Goal: Information Seeking & Learning: Learn about a topic

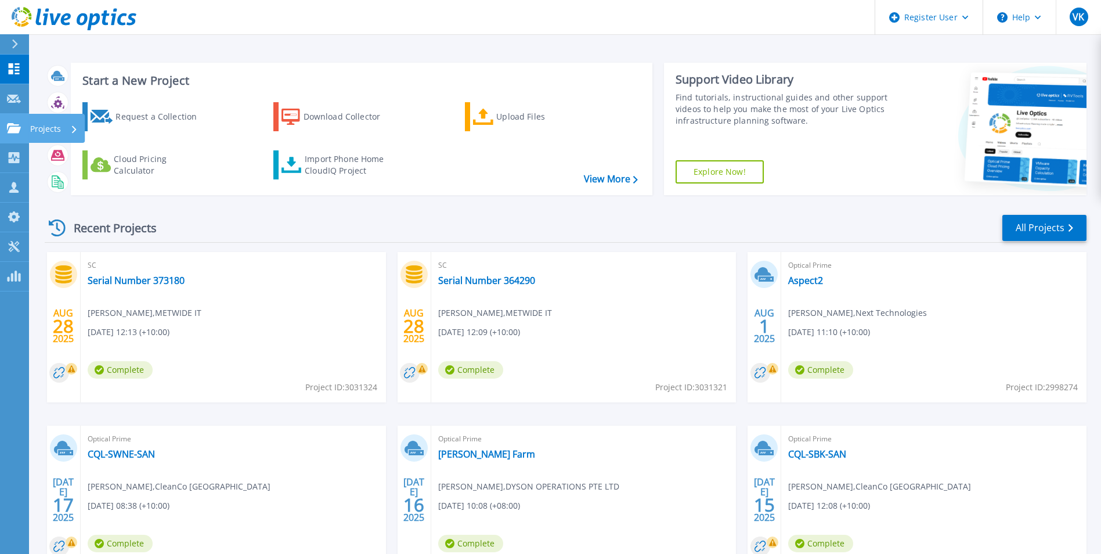
click at [2, 123] on link "Projects Projects" at bounding box center [14, 129] width 29 height 30
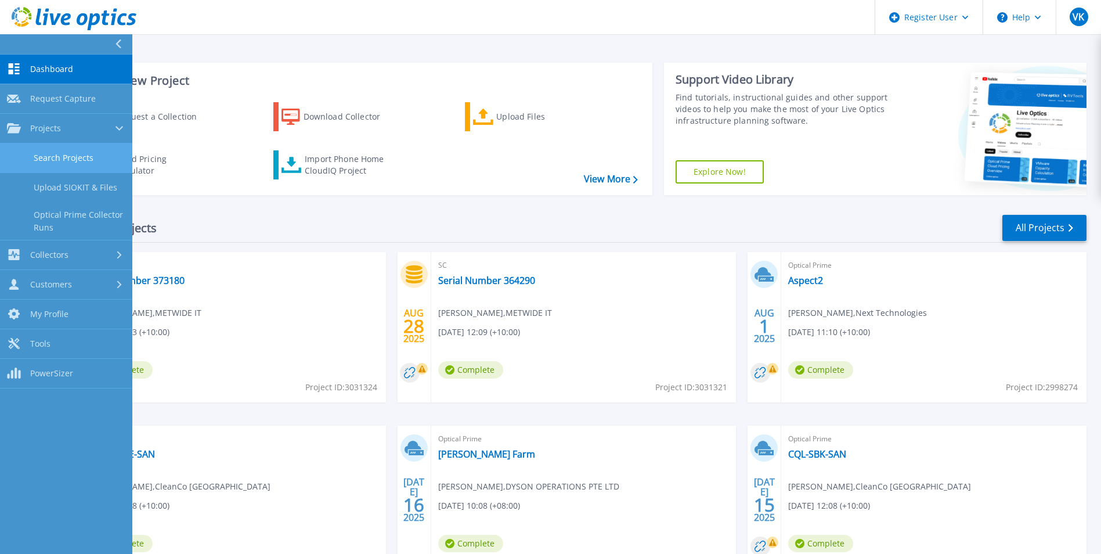
click at [111, 167] on link "Search Projects" at bounding box center [66, 158] width 132 height 30
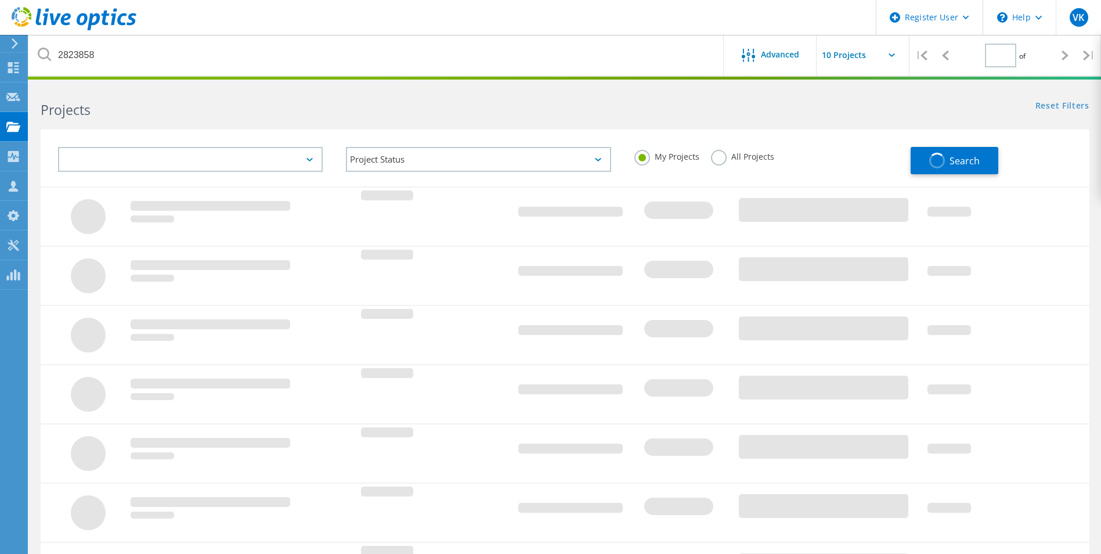
type input "1"
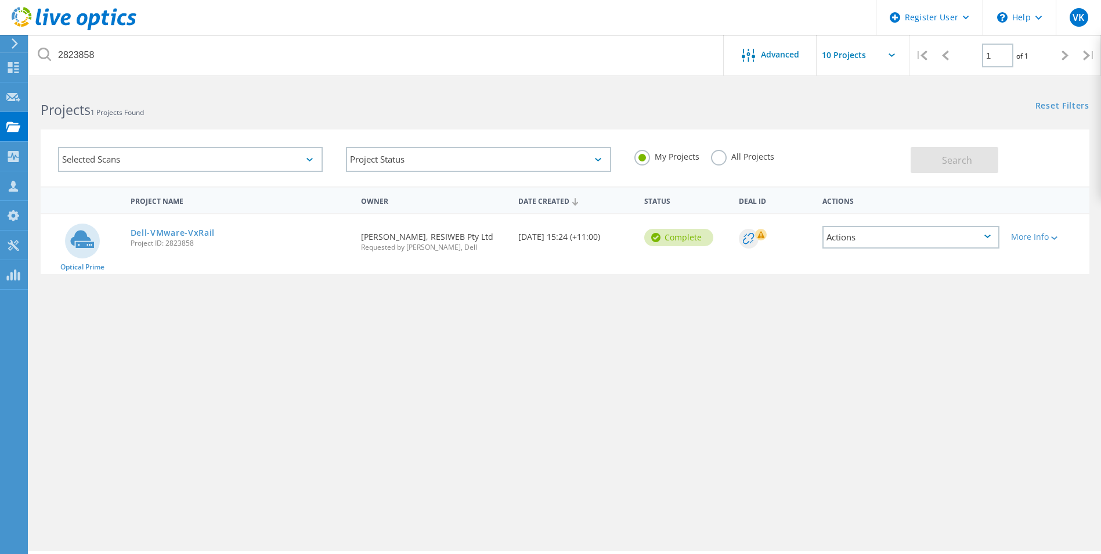
drag, startPoint x: 733, startPoint y: 160, endPoint x: 750, endPoint y: 162, distance: 16.3
click at [737, 160] on label "All Projects" at bounding box center [742, 155] width 63 height 11
click at [721, 159] on label "All Projects" at bounding box center [742, 155] width 63 height 11
click at [0, 0] on input "All Projects" at bounding box center [0, 0] width 0 height 0
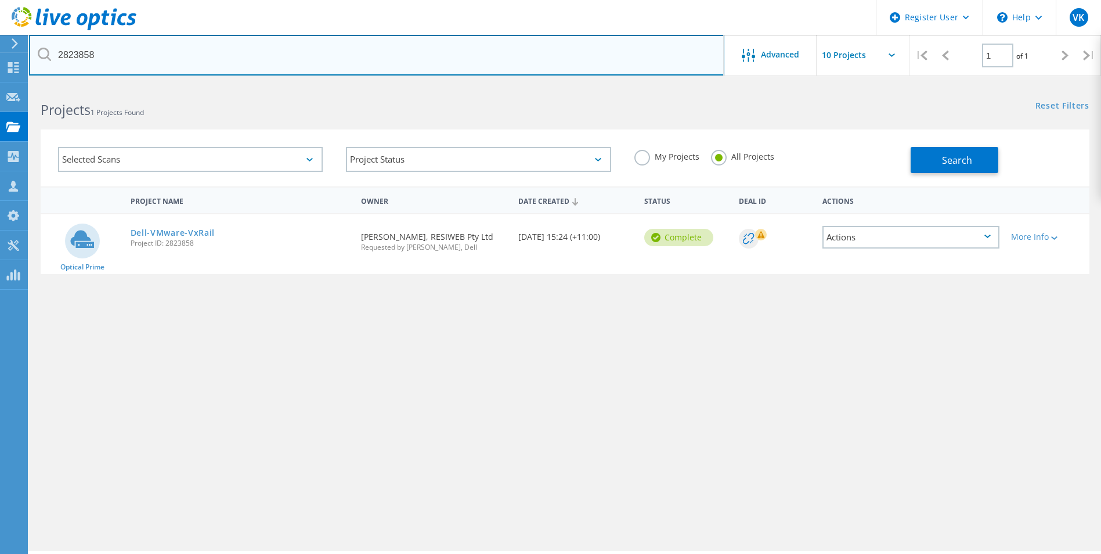
click at [102, 56] on input "2823858" at bounding box center [376, 55] width 695 height 41
click at [93, 57] on input "2823858" at bounding box center [376, 55] width 695 height 41
click at [62, 53] on input "2823858" at bounding box center [376, 55] width 695 height 41
paste input "67632"
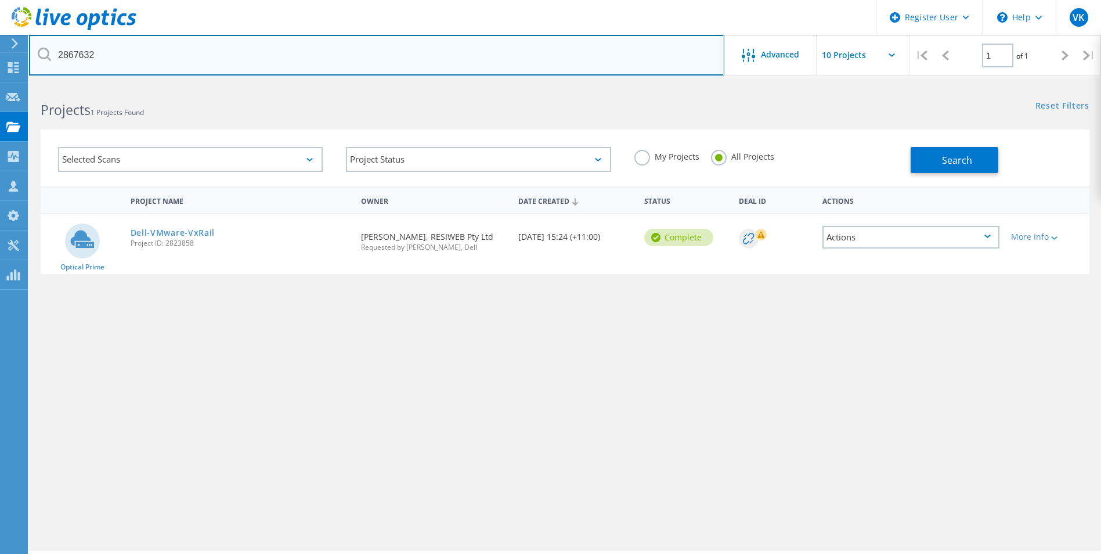
type input "2867632"
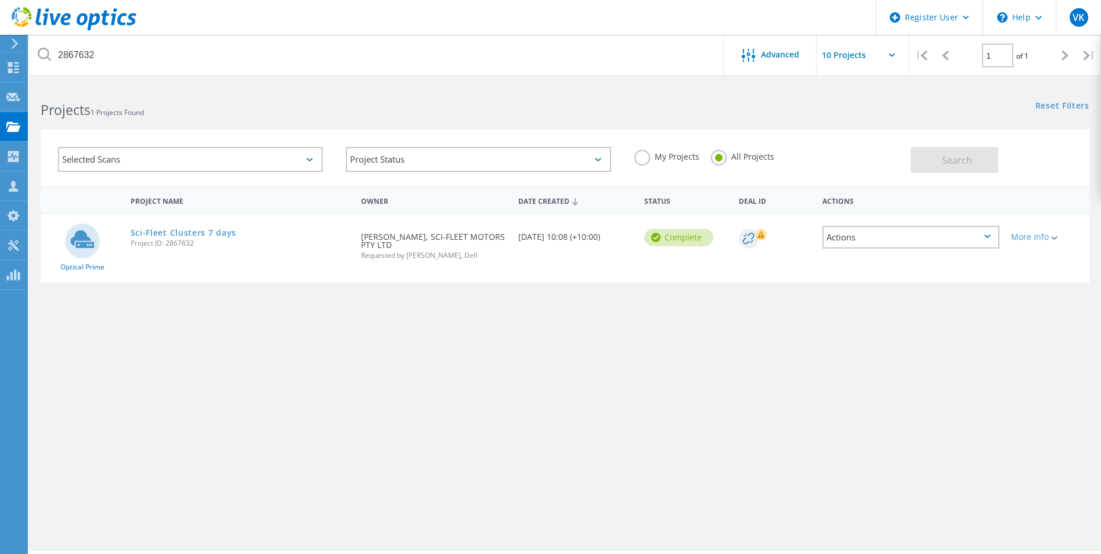
drag, startPoint x: 199, startPoint y: 232, endPoint x: 326, endPoint y: 227, distance: 126.6
click at [200, 232] on link "Sci-Fleet Clusters 7 days" at bounding box center [184, 233] width 106 height 8
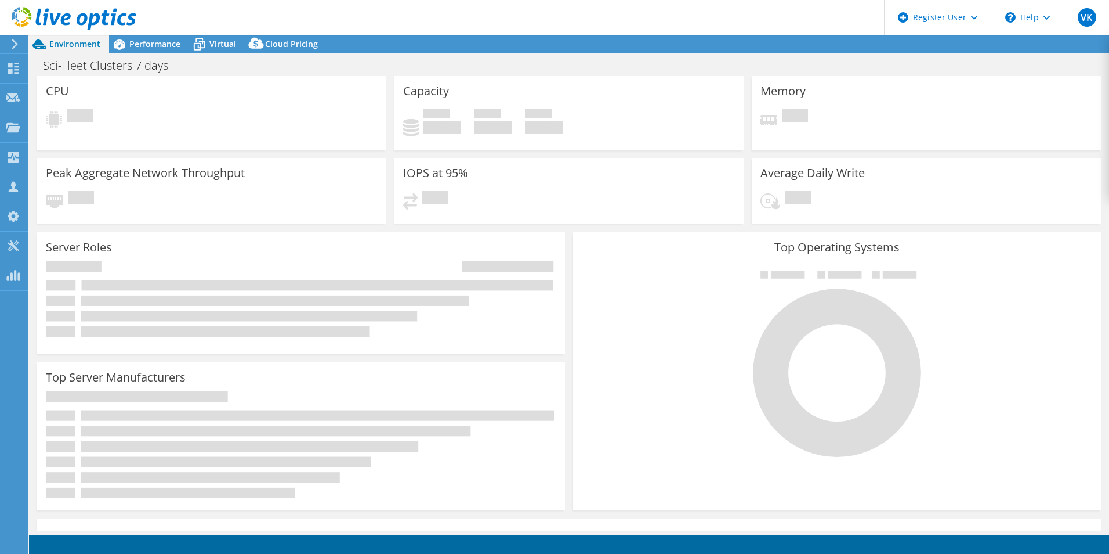
select select "USD"
select select "[GEOGRAPHIC_DATA]"
select select "AUD"
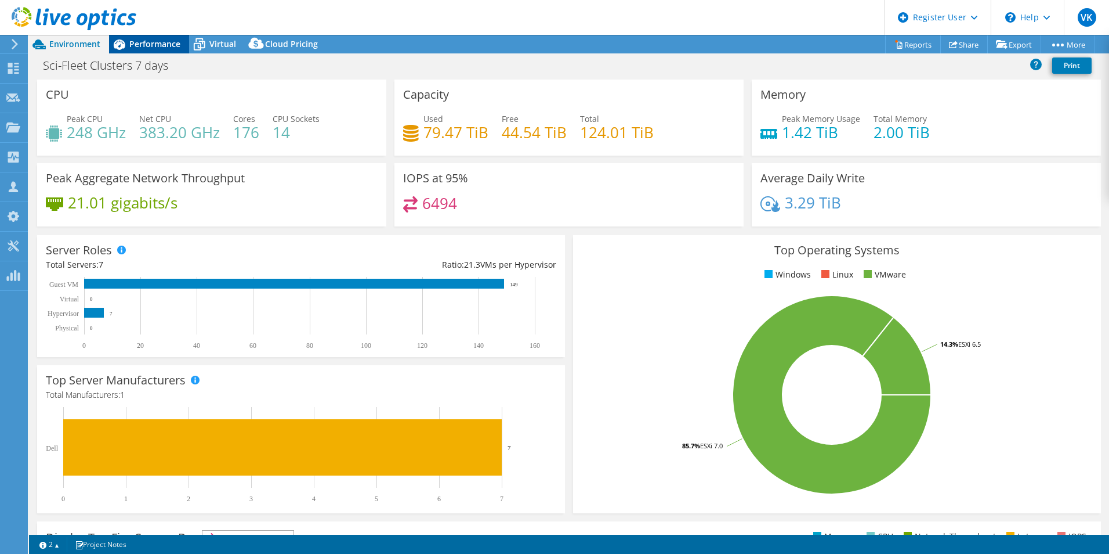
click at [167, 50] on div "Performance" at bounding box center [149, 44] width 80 height 19
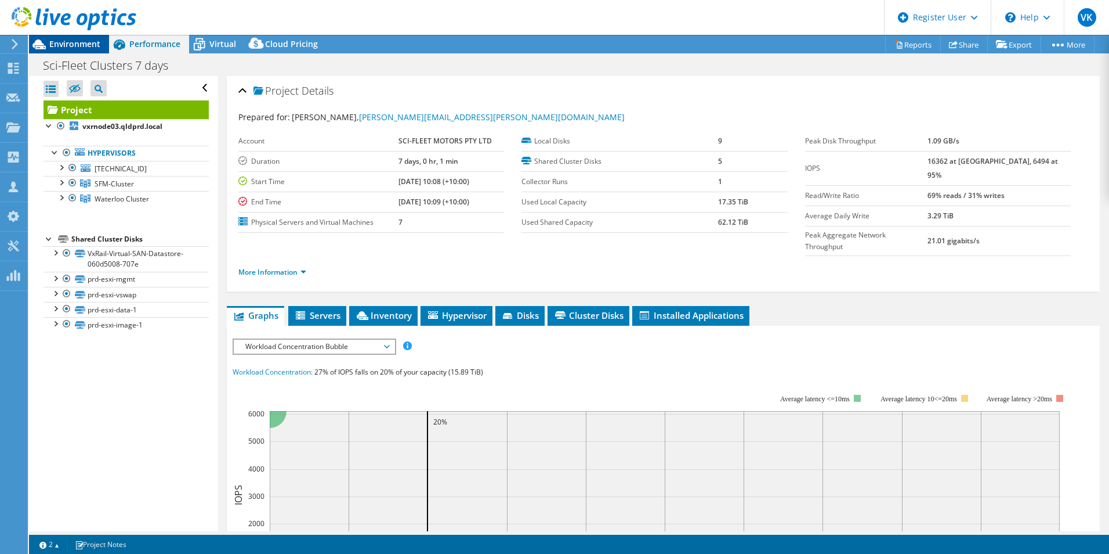
drag, startPoint x: 74, startPoint y: 44, endPoint x: 86, endPoint y: 44, distance: 12.2
click at [78, 44] on span "Environment" at bounding box center [74, 43] width 51 height 11
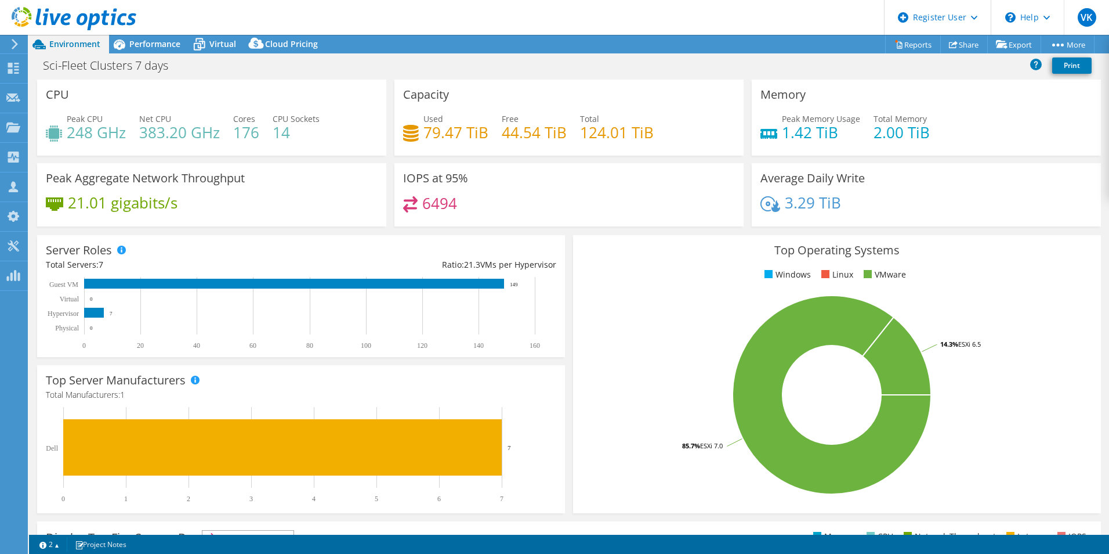
click at [659, 246] on h3 "Top Operating Systems" at bounding box center [837, 250] width 511 height 13
click at [164, 45] on span "Performance" at bounding box center [154, 43] width 51 height 11
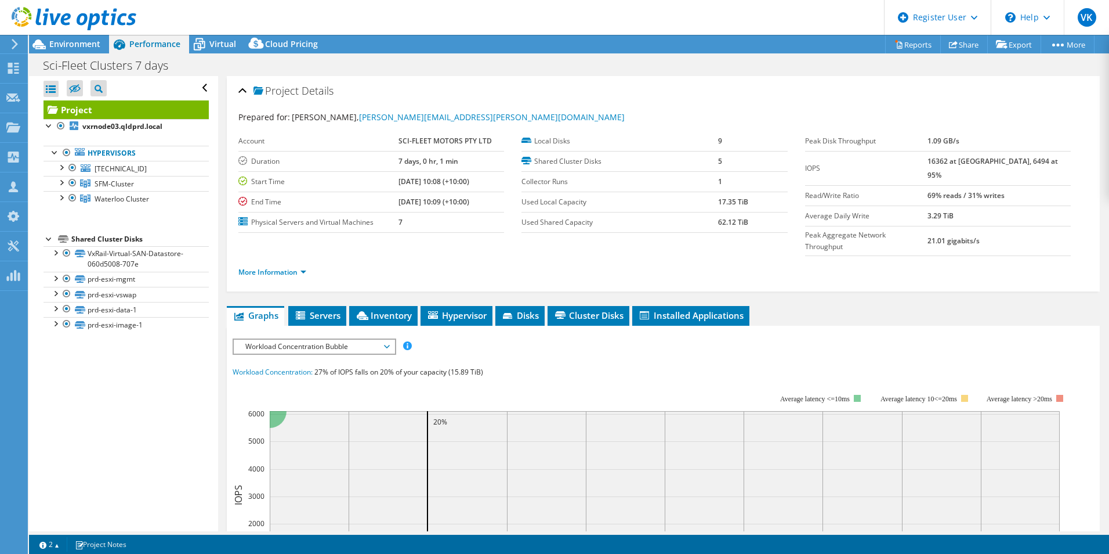
drag, startPoint x: 121, startPoint y: 494, endPoint x: 129, endPoint y: 489, distance: 10.0
click at [122, 493] on div "Open All Close All Hide Excluded Nodes Project Tree Filter" at bounding box center [123, 303] width 189 height 455
click at [74, 41] on span "Environment" at bounding box center [74, 43] width 51 height 11
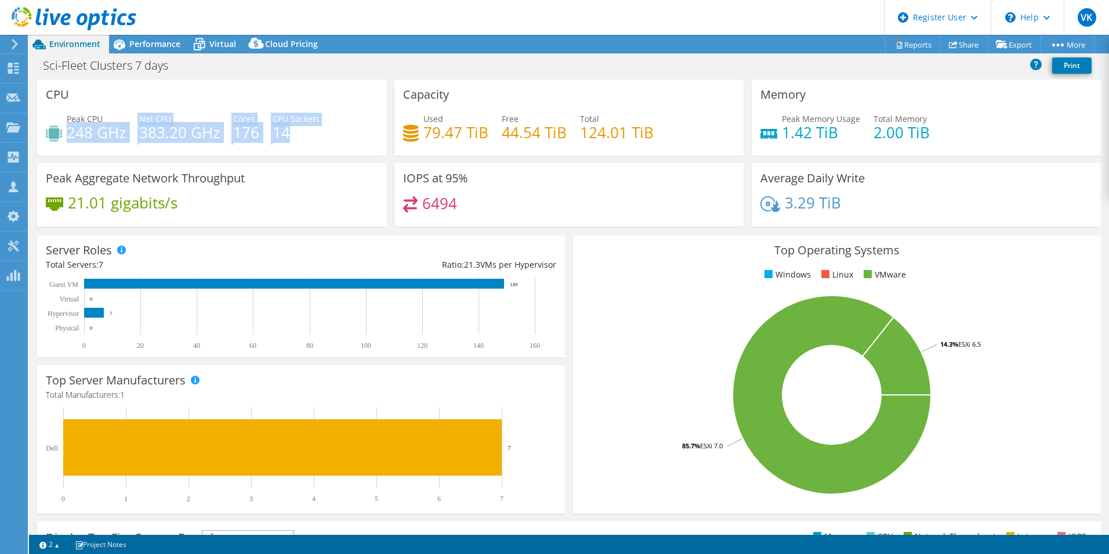
drag, startPoint x: 71, startPoint y: 133, endPoint x: 327, endPoint y: 125, distance: 256.0
click at [327, 125] on div "Peak CPU 248 GHz Net CPU 383.20 GHz Cores 176 CPU Sockets 14" at bounding box center [212, 132] width 332 height 38
drag, startPoint x: 327, startPoint y: 125, endPoint x: 121, endPoint y: 139, distance: 206.5
click at [154, 137] on h4 "383.20 GHz" at bounding box center [179, 132] width 81 height 13
drag, startPoint x: 132, startPoint y: 133, endPoint x: 135, endPoint y: 126, distance: 7.3
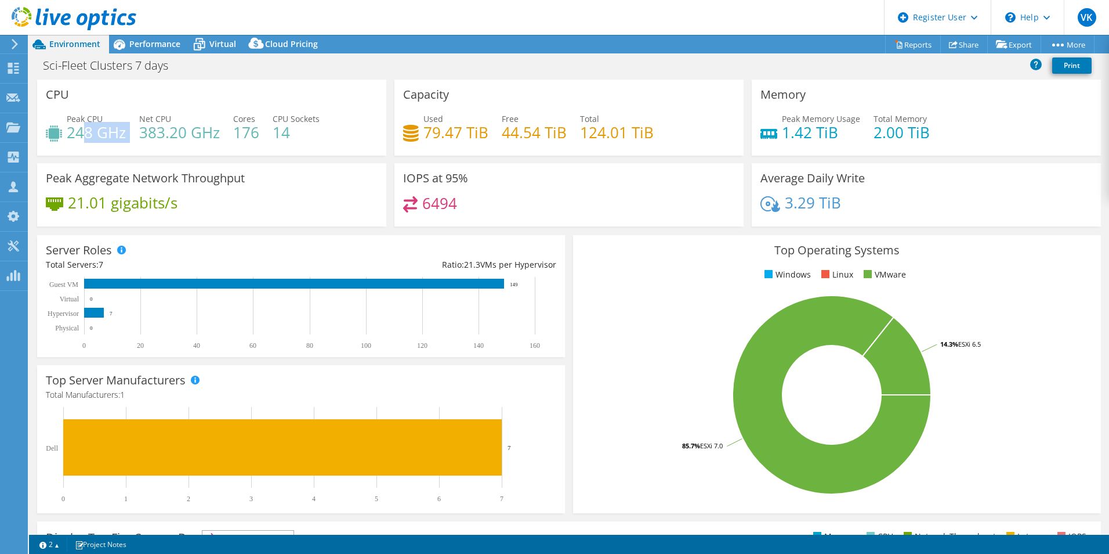
click at [135, 126] on div "Peak CPU 248 GHz Net CPU 383.20 GHz Cores 176 CPU Sockets 14" at bounding box center [212, 132] width 332 height 38
click at [166, 53] on div "Performance" at bounding box center [149, 44] width 80 height 19
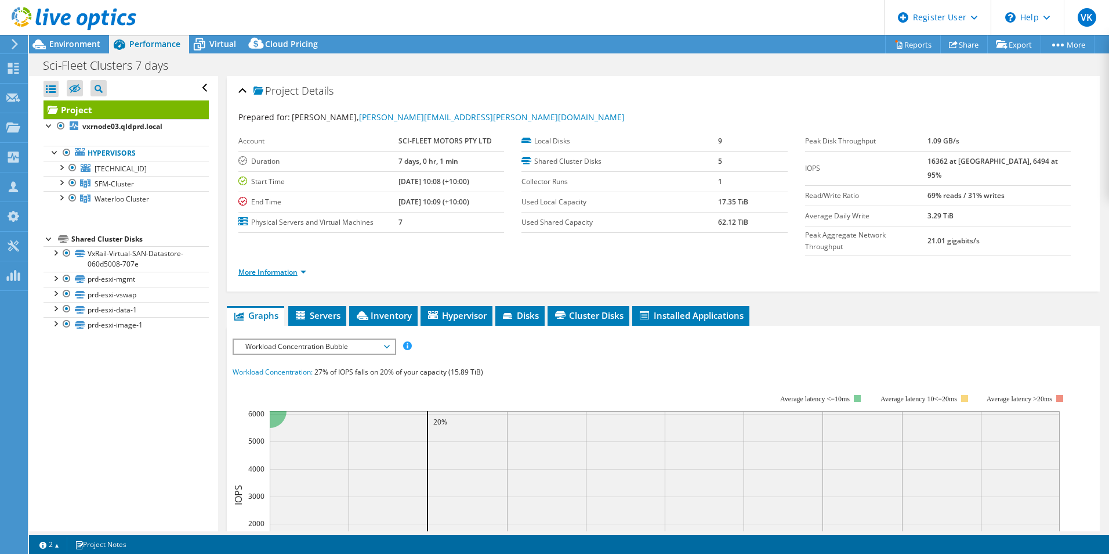
click at [283, 267] on link "More Information" at bounding box center [272, 272] width 68 height 10
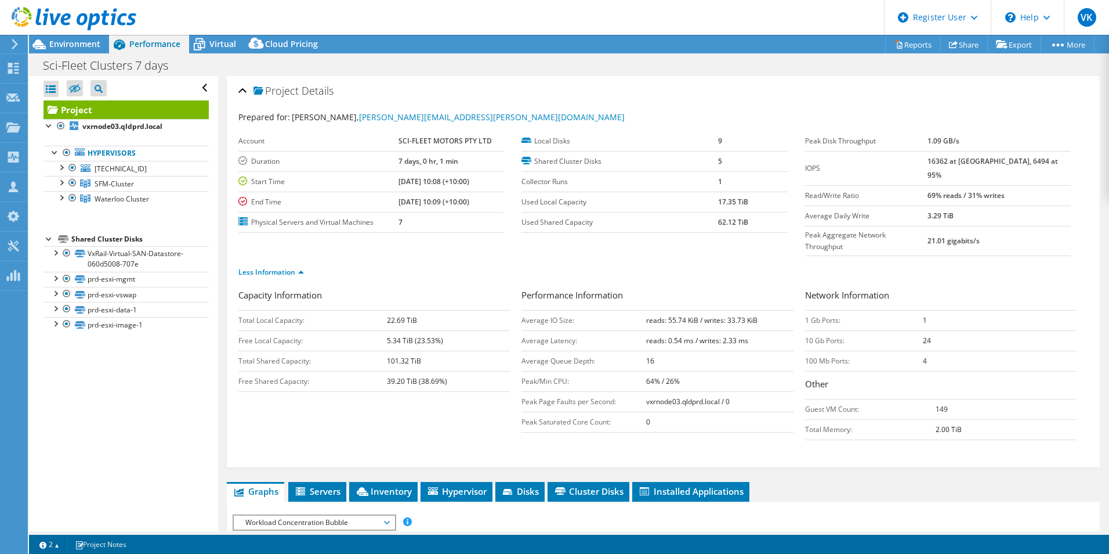
click at [78, 38] on div at bounding box center [68, 19] width 136 height 39
click at [59, 55] on div "Sci-Fleet Clusters 7 days Print" at bounding box center [569, 65] width 1080 height 21
click at [73, 46] on span "Environment" at bounding box center [74, 43] width 51 height 11
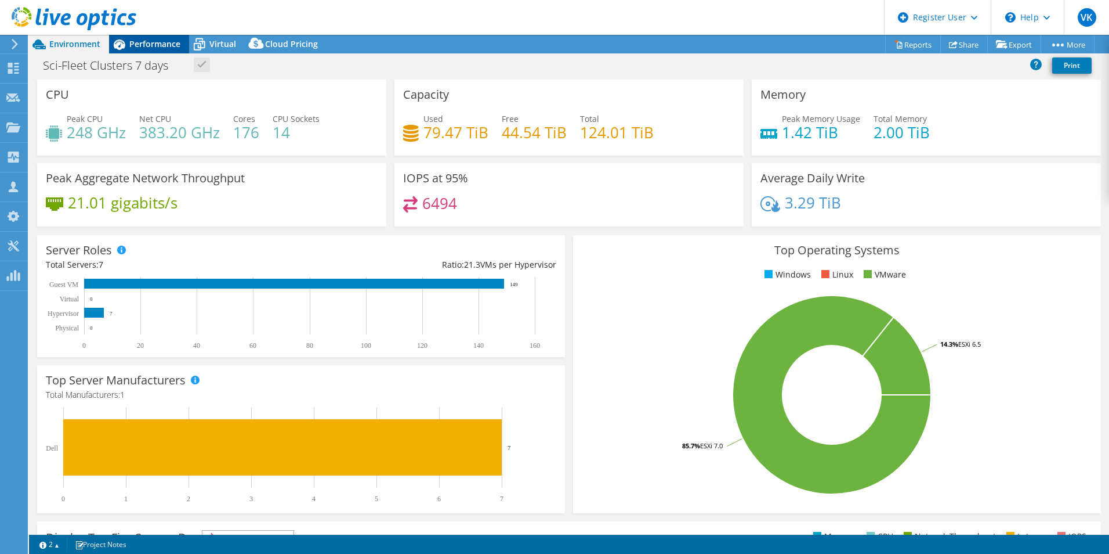
click at [147, 37] on div "Performance" at bounding box center [149, 44] width 80 height 19
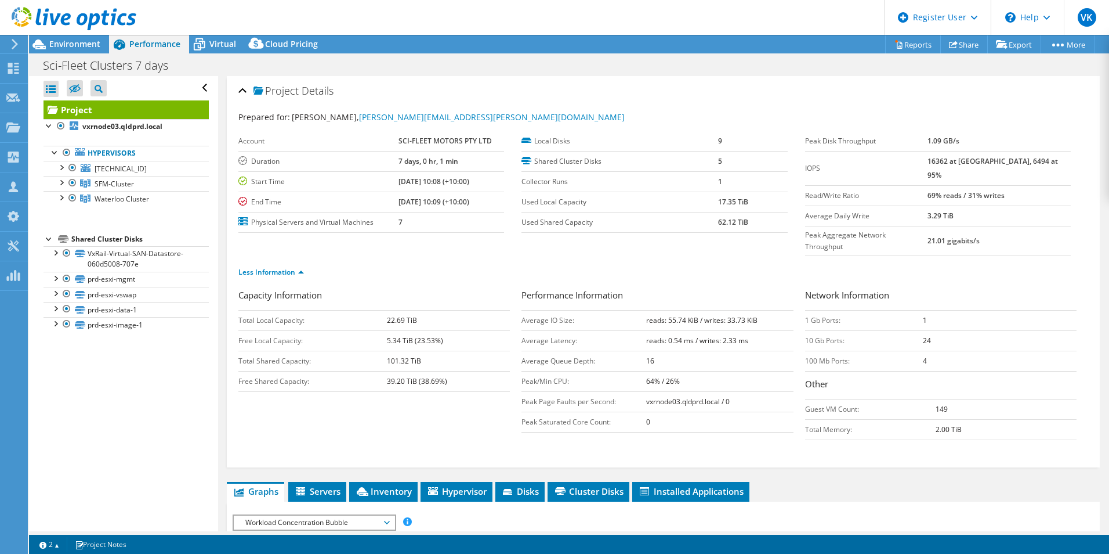
scroll to position [290, 0]
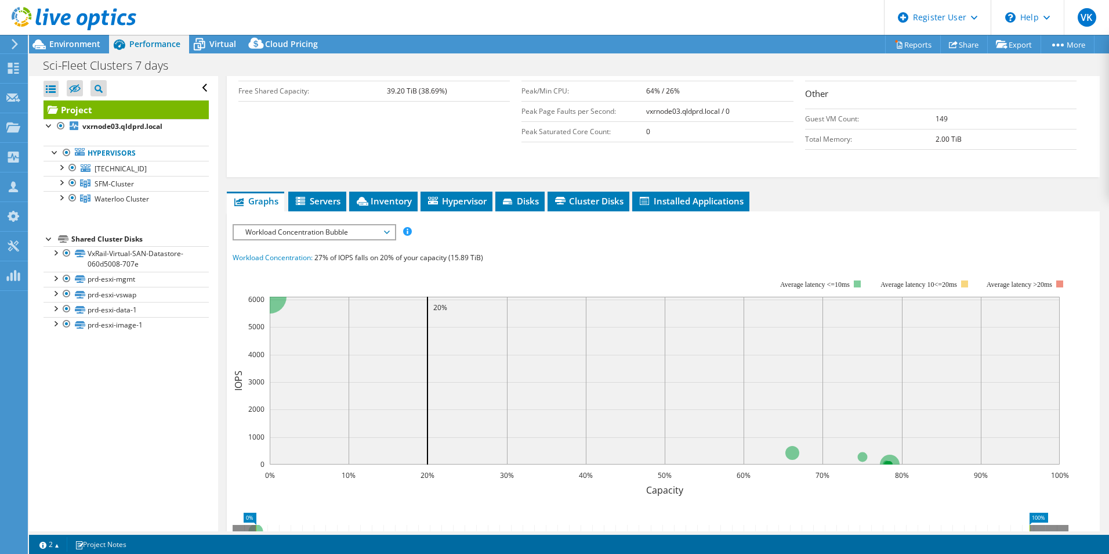
drag, startPoint x: 332, startPoint y: 174, endPoint x: 416, endPoint y: 180, distance: 83.8
click at [334, 195] on span "Servers" at bounding box center [317, 201] width 46 height 12
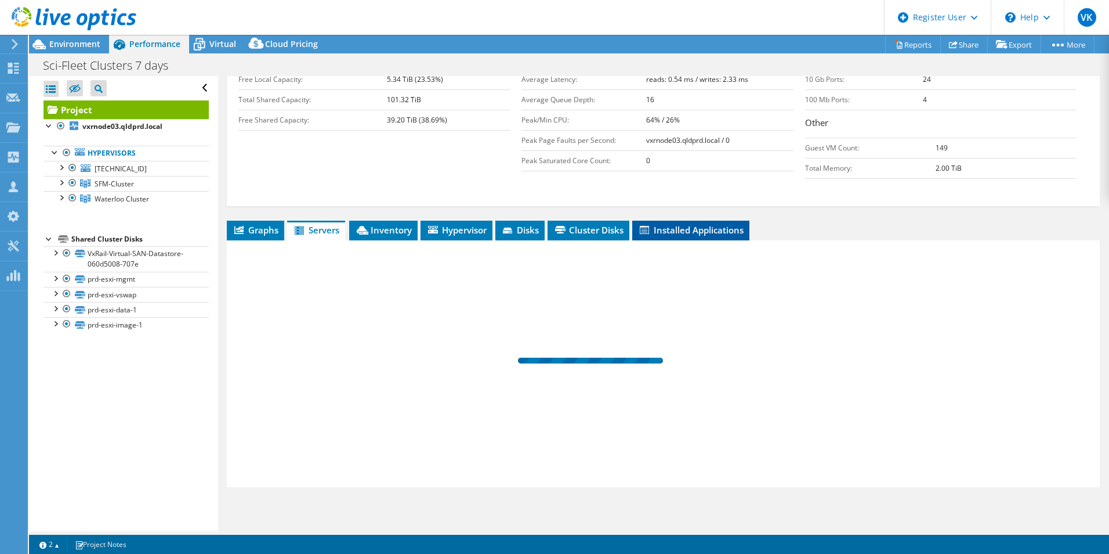
scroll to position [238, 0]
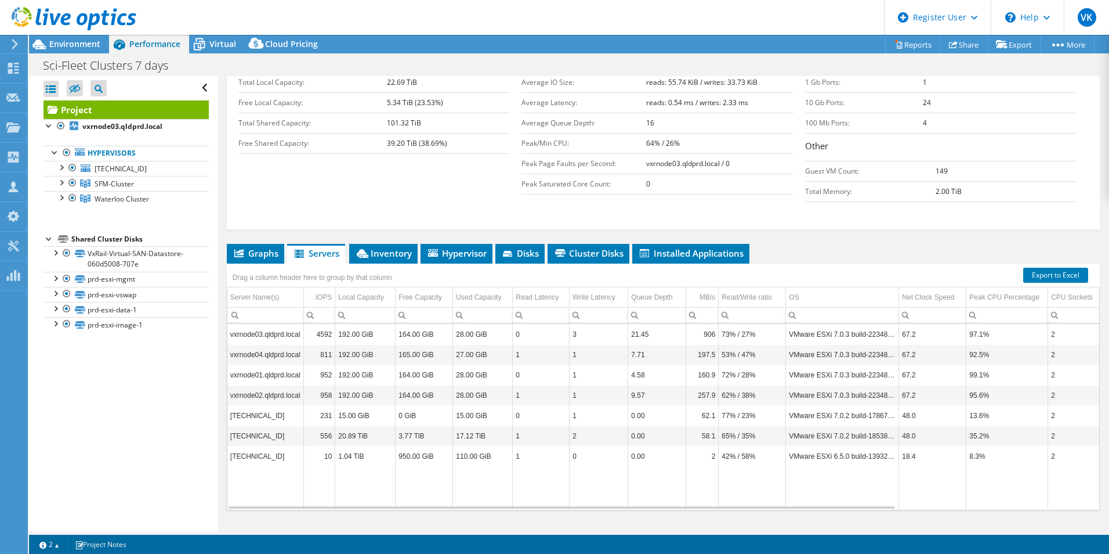
click at [270, 247] on span "Graphs" at bounding box center [256, 253] width 46 height 12
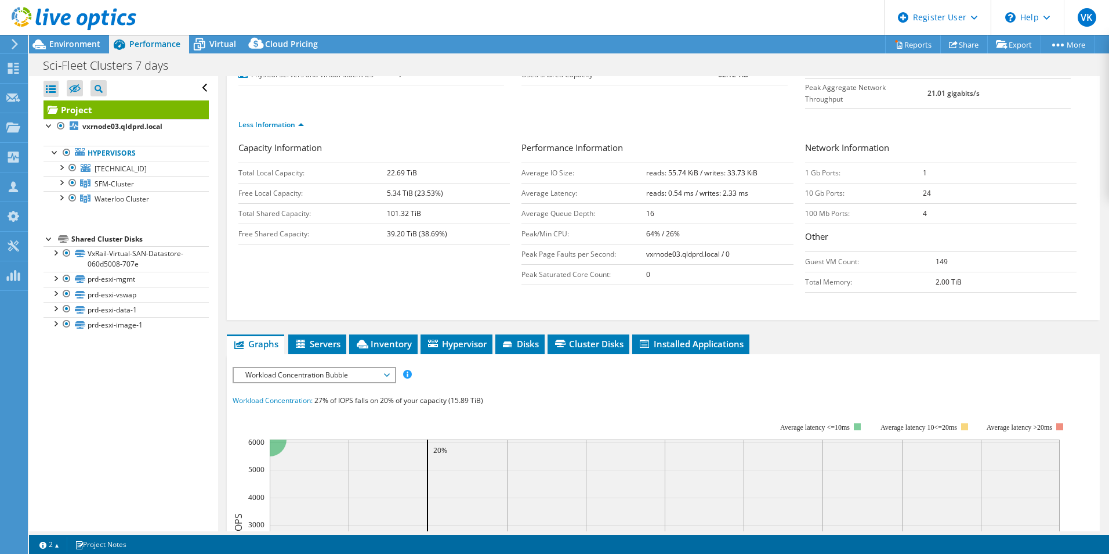
scroll to position [232, 0]
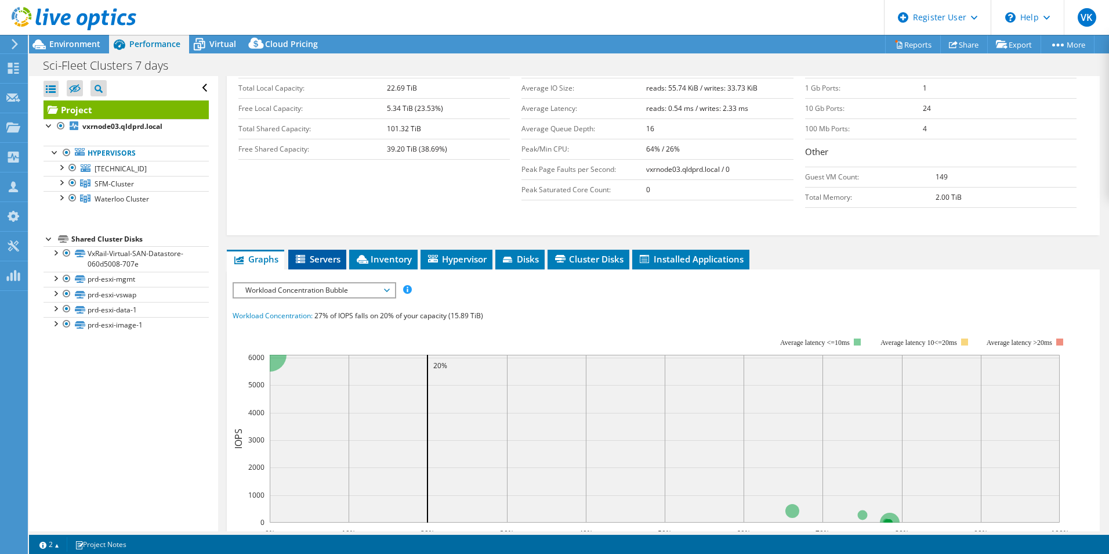
click at [333, 253] on span "Servers" at bounding box center [317, 259] width 46 height 12
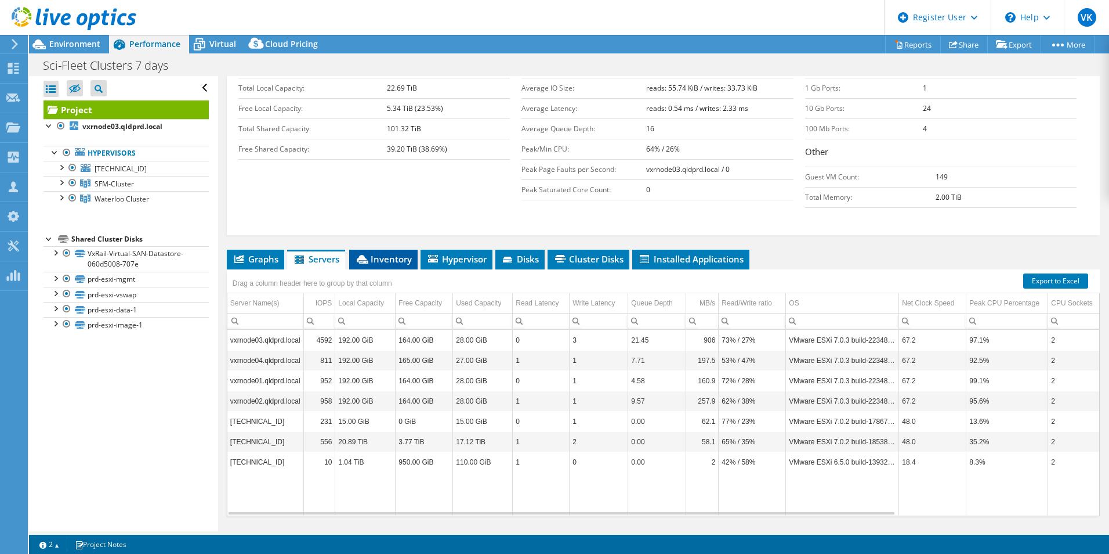
click at [397, 253] on span "Inventory" at bounding box center [383, 259] width 57 height 12
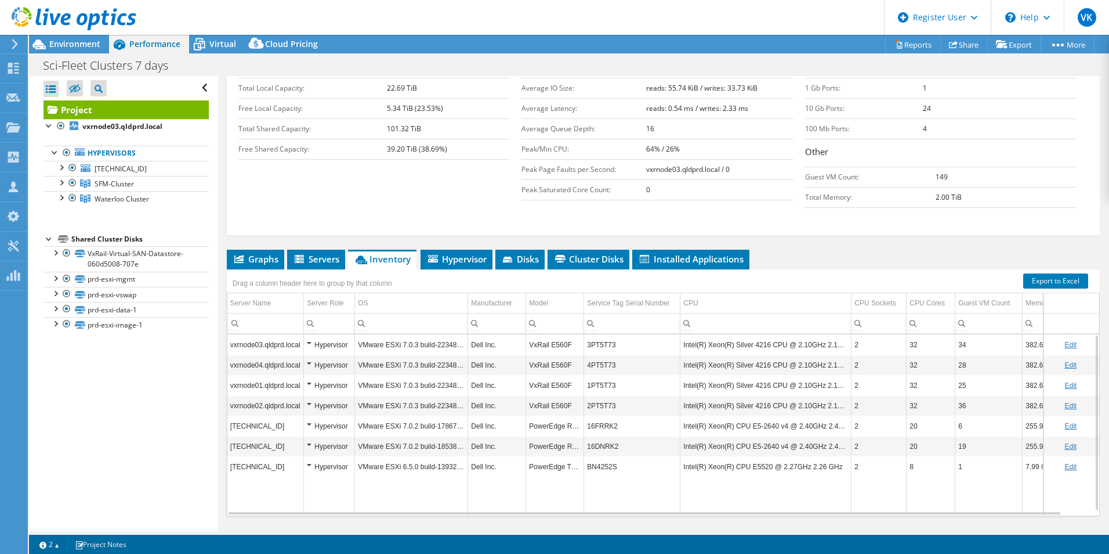
scroll to position [0, 0]
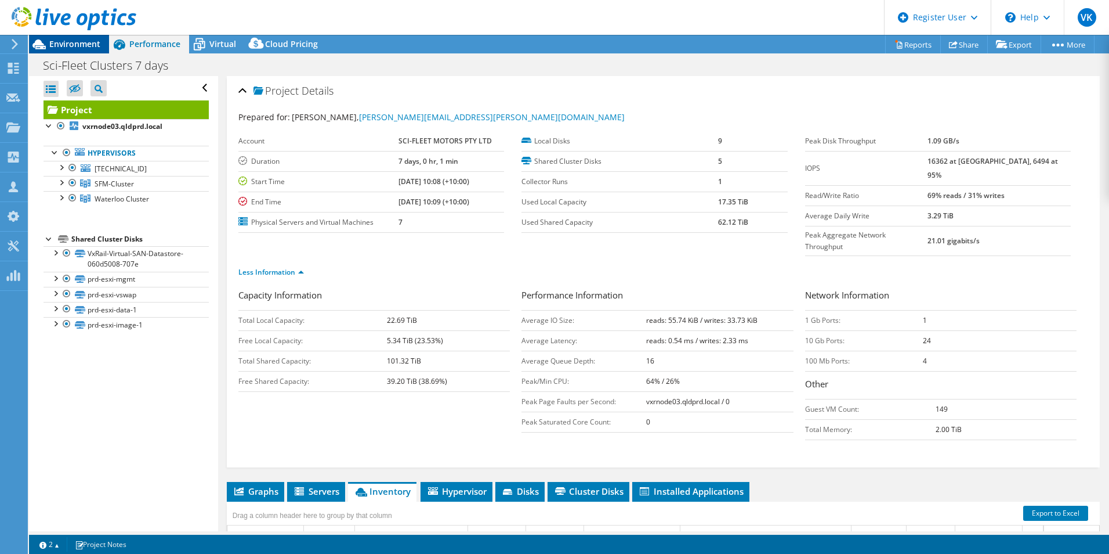
click at [59, 48] on span "Environment" at bounding box center [74, 43] width 51 height 11
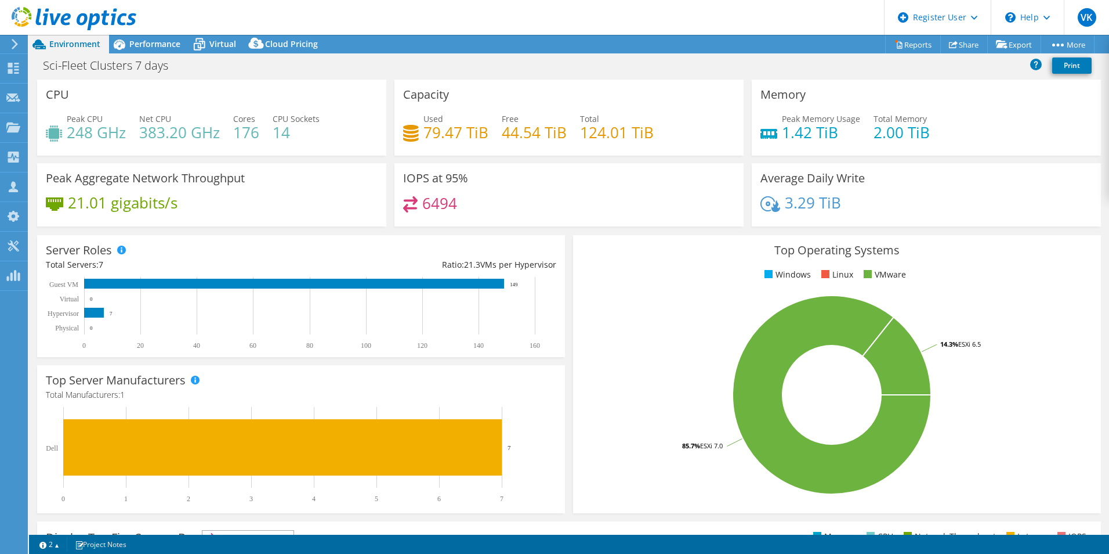
drag, startPoint x: 151, startPoint y: 42, endPoint x: 299, endPoint y: 57, distance: 148.7
click at [151, 42] on span "Performance" at bounding box center [154, 43] width 51 height 11
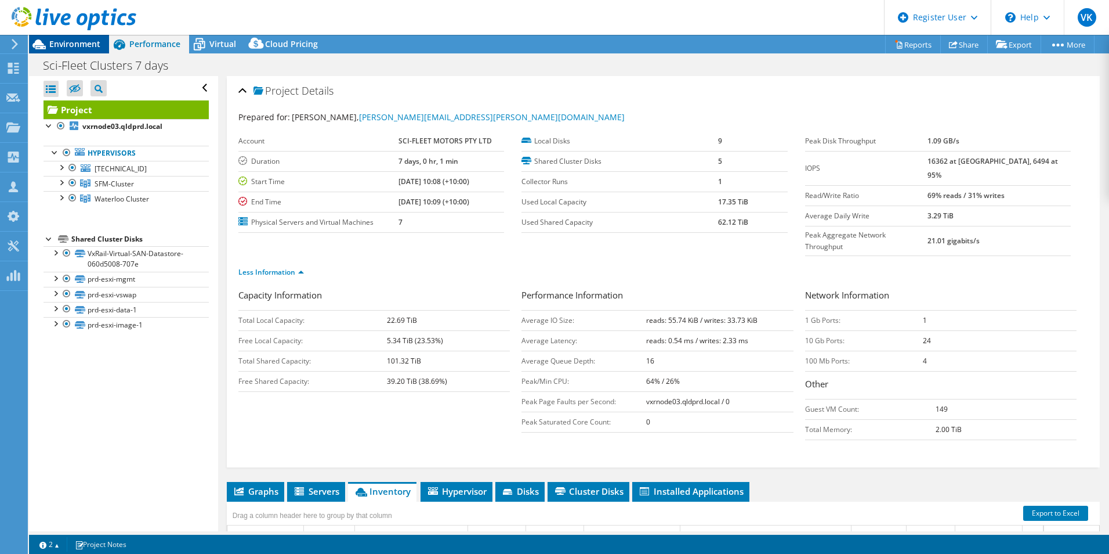
click at [88, 47] on span "Environment" at bounding box center [74, 43] width 51 height 11
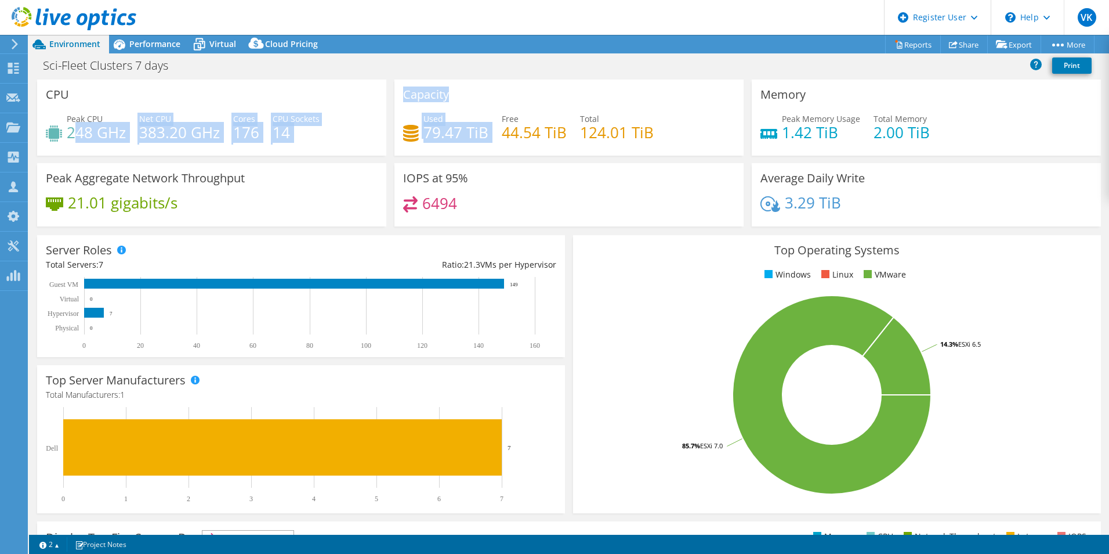
drag, startPoint x: 75, startPoint y: 138, endPoint x: 410, endPoint y: 143, distance: 335.4
click at [410, 143] on div "CPU Peak CPU 248 GHz Net CPU 383.20 GHz Cores 176 CPU Sockets 14 Capacity Used …" at bounding box center [569, 156] width 1072 height 154
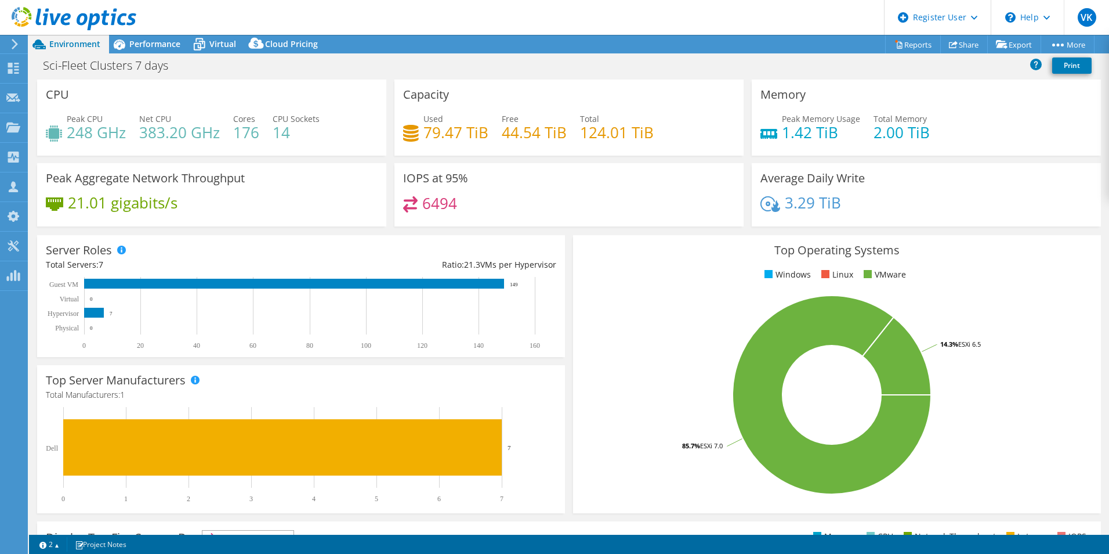
click at [572, 217] on div "6494" at bounding box center [569, 208] width 332 height 25
click at [489, 125] on div "Used 79.47 TiB Free 44.54 TiB Total 124.01 TiB" at bounding box center [569, 132] width 332 height 38
drag, startPoint x: 153, startPoint y: 38, endPoint x: 165, endPoint y: 39, distance: 11.7
click at [156, 38] on span "Performance" at bounding box center [154, 43] width 51 height 11
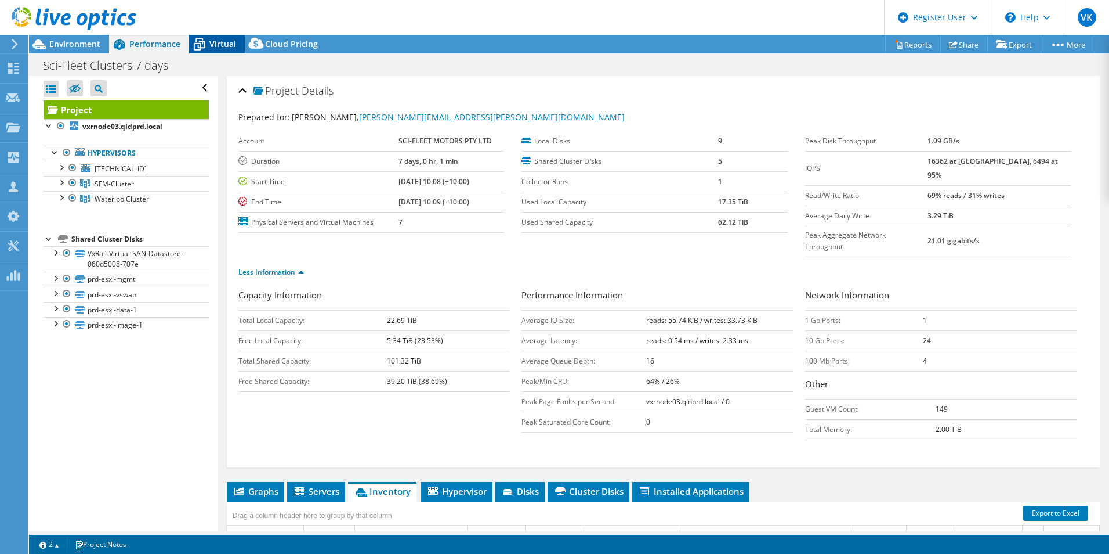
click at [205, 41] on icon at bounding box center [199, 44] width 20 height 20
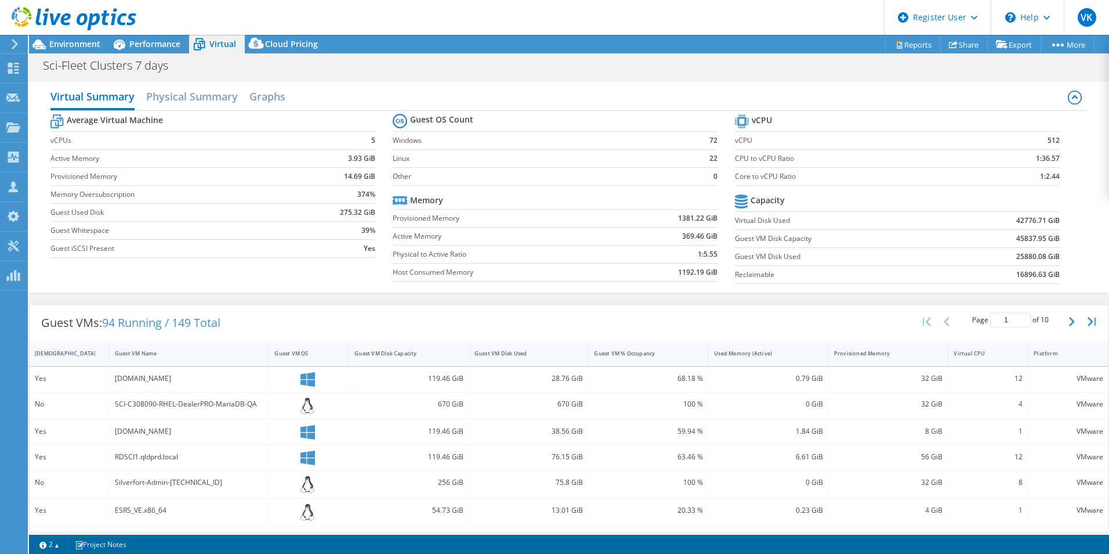
click at [167, 48] on span "Performance" at bounding box center [154, 43] width 51 height 11
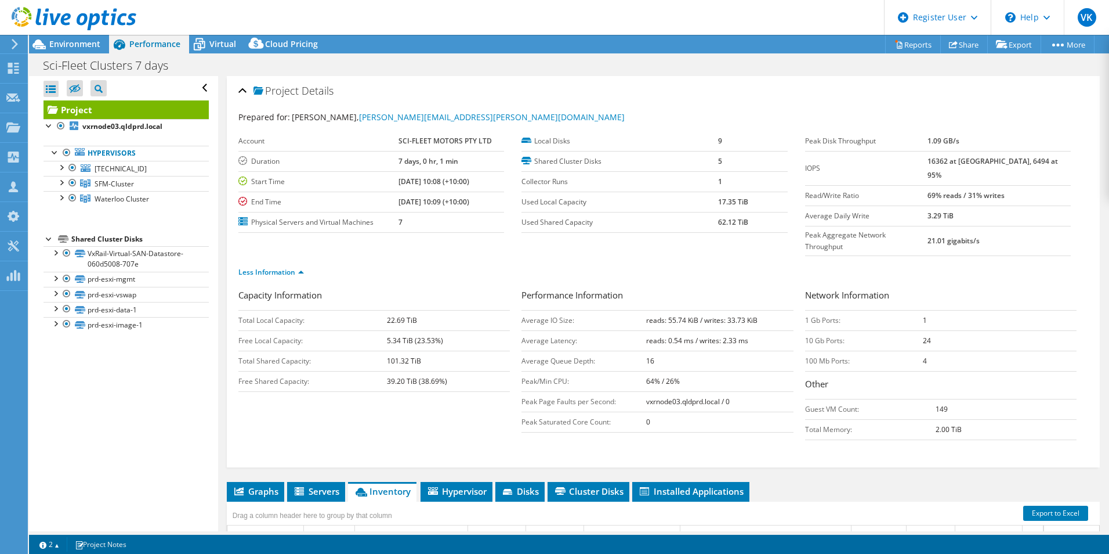
click at [81, 52] on div "Environment" at bounding box center [69, 44] width 80 height 19
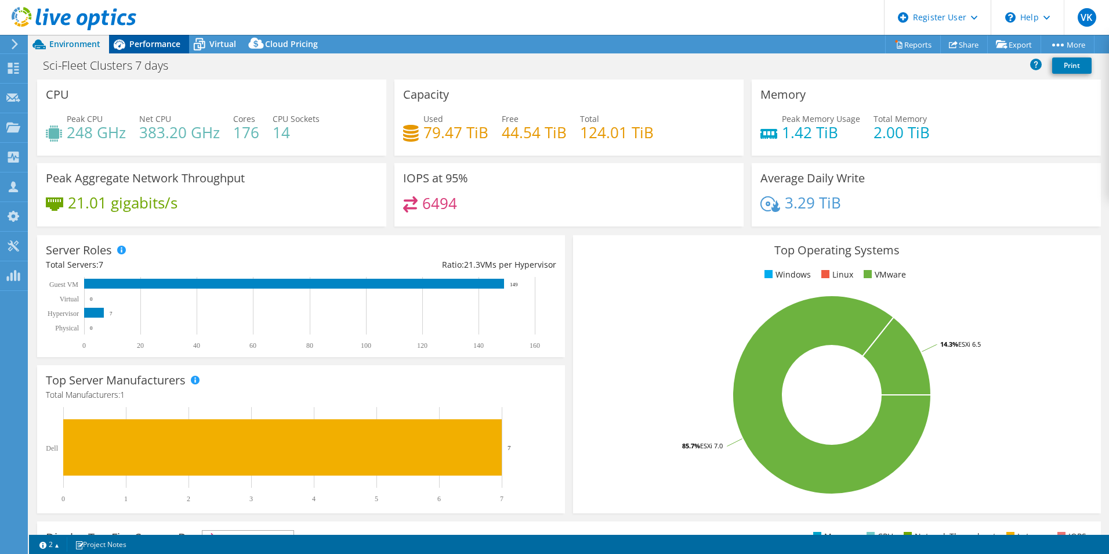
click at [153, 44] on span "Performance" at bounding box center [154, 43] width 51 height 11
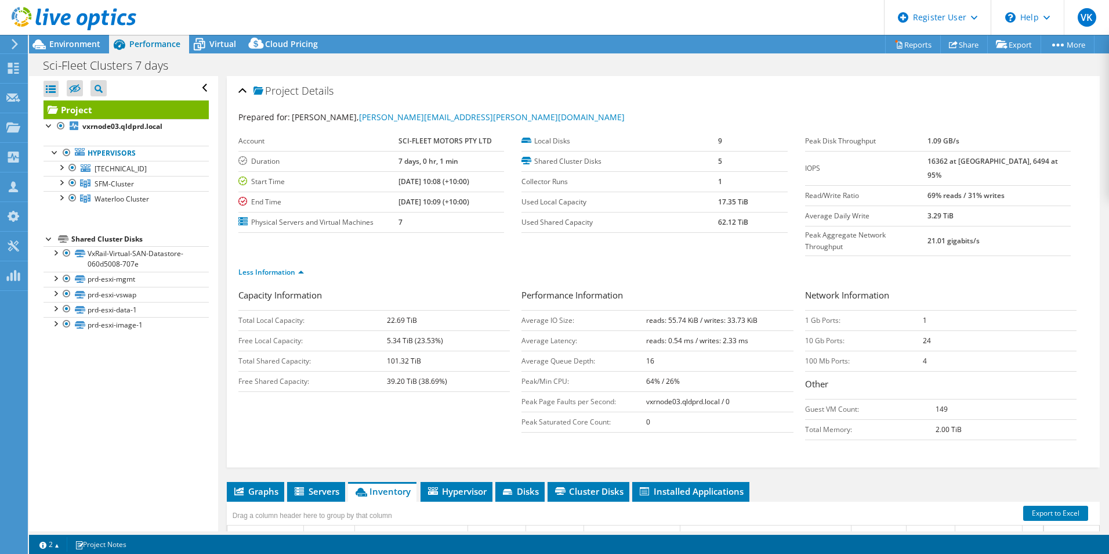
click at [93, 38] on div at bounding box center [68, 19] width 136 height 39
click at [88, 43] on span "Environment" at bounding box center [74, 43] width 51 height 11
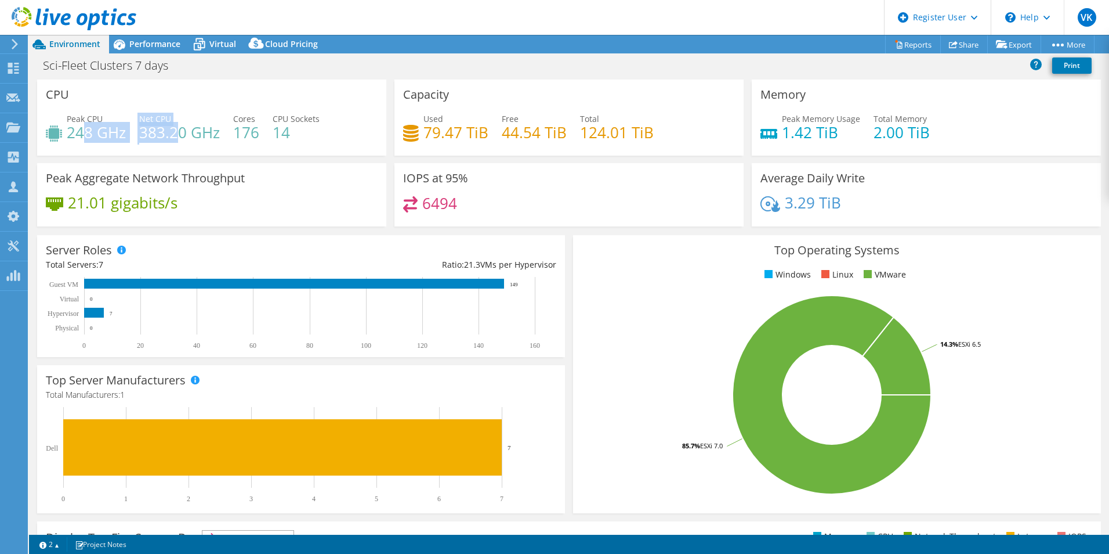
drag, startPoint x: 80, startPoint y: 131, endPoint x: 174, endPoint y: 135, distance: 94.1
click at [174, 135] on div "Peak CPU 248 GHz Net CPU 383.20 GHz Cores 176 CPU Sockets 14" at bounding box center [212, 132] width 332 height 38
drag, startPoint x: 172, startPoint y: 135, endPoint x: 118, endPoint y: 150, distance: 56.0
click at [118, 150] on div "CPU Peak CPU 248 GHz Net CPU 383.20 GHz Cores 176 CPU Sockets 14" at bounding box center [211, 117] width 349 height 76
drag, startPoint x: 85, startPoint y: 129, endPoint x: 126, endPoint y: 129, distance: 41.8
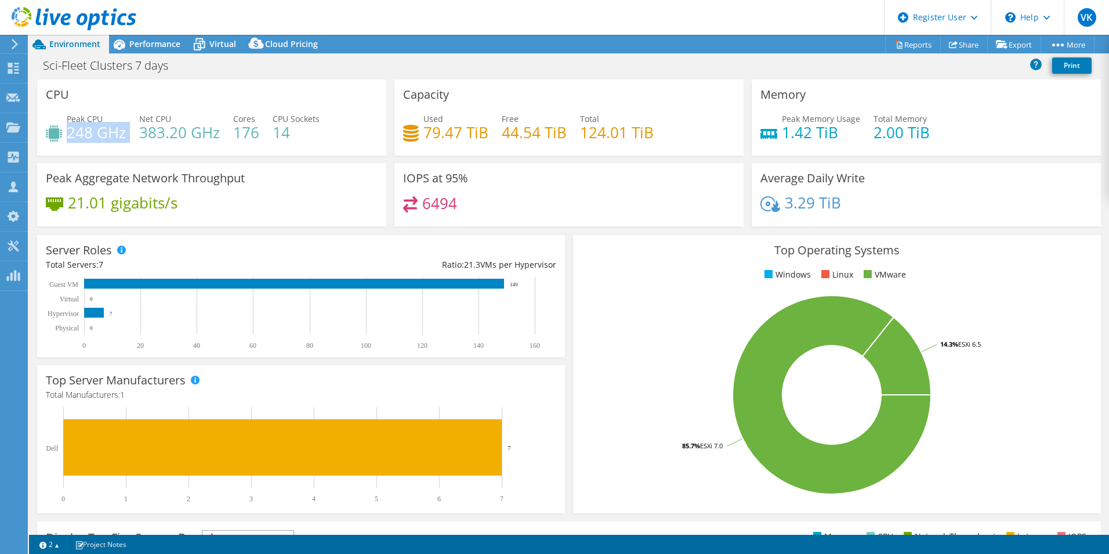
click at [126, 129] on div "Peak CPU 248 GHz Net CPU 383.20 GHz Cores 176 CPU Sockets 14" at bounding box center [212, 132] width 332 height 38
drag, startPoint x: 126, startPoint y: 129, endPoint x: 103, endPoint y: 139, distance: 25.8
click at [110, 136] on h4 "248 GHz" at bounding box center [96, 132] width 59 height 13
drag, startPoint x: 71, startPoint y: 135, endPoint x: 124, endPoint y: 130, distance: 53.6
click at [124, 130] on h4 "248 GHz" at bounding box center [96, 132] width 59 height 13
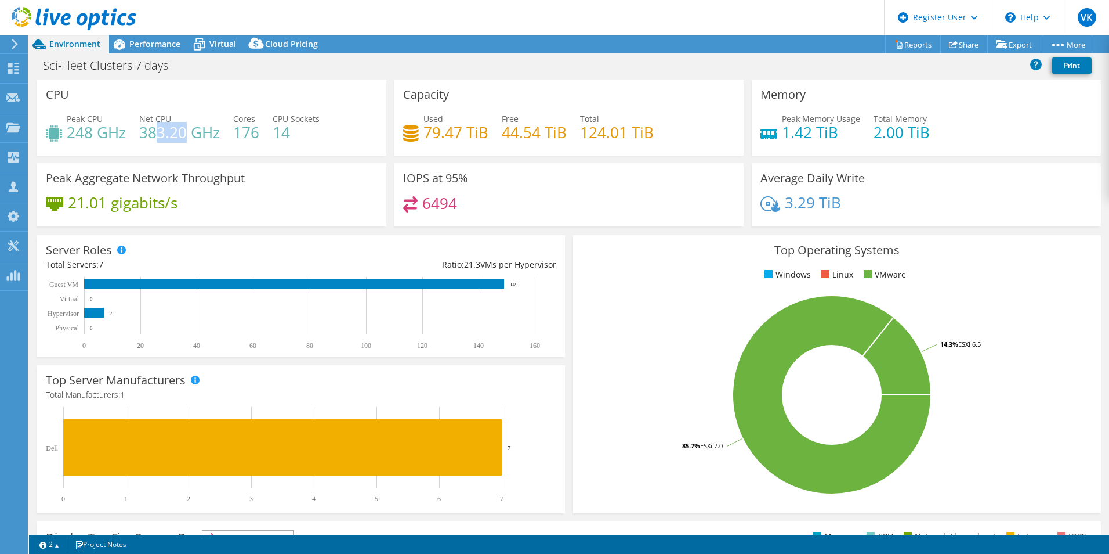
drag, startPoint x: 124, startPoint y: 130, endPoint x: 179, endPoint y: 126, distance: 55.2
click at [183, 126] on h4 "383.20 GHz" at bounding box center [179, 132] width 81 height 13
drag, startPoint x: 129, startPoint y: 130, endPoint x: 120, endPoint y: 132, distance: 8.9
click at [127, 131] on div "Peak CPU 248 GHz Net CPU 383.20 GHz Cores 176 CPU Sockets 14" at bounding box center [212, 132] width 332 height 38
drag, startPoint x: 120, startPoint y: 132, endPoint x: 175, endPoint y: 140, distance: 55.2
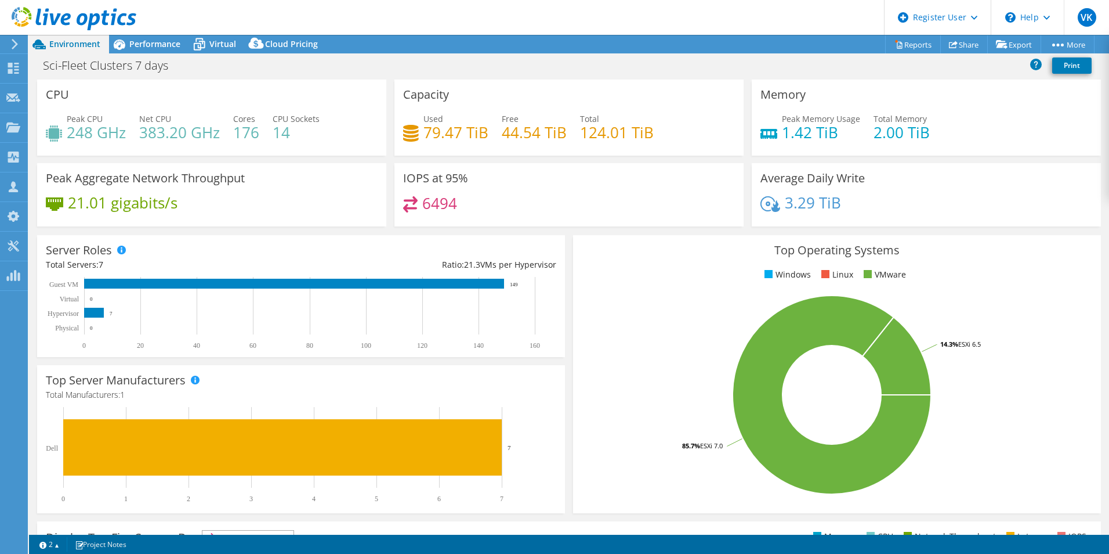
click at [172, 139] on h4 "383.20 GHz" at bounding box center [179, 132] width 81 height 13
drag, startPoint x: 78, startPoint y: 133, endPoint x: 99, endPoint y: 129, distance: 21.8
click at [99, 129] on h4 "248 GHz" at bounding box center [96, 132] width 59 height 13
drag, startPoint x: 99, startPoint y: 129, endPoint x: 191, endPoint y: 131, distance: 92.3
click at [191, 131] on h4 "383.20 GHz" at bounding box center [179, 132] width 81 height 13
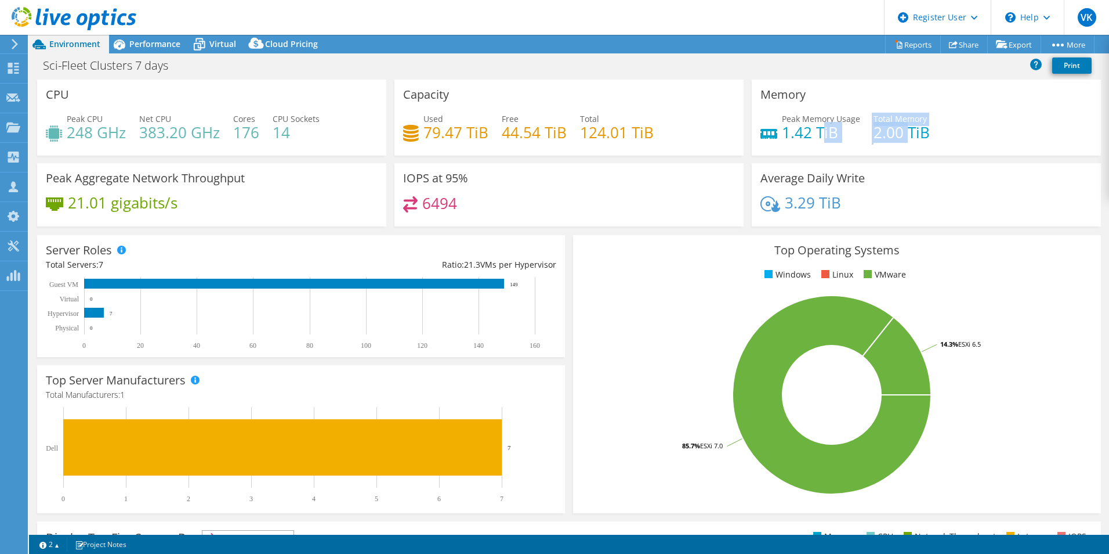
drag, startPoint x: 835, startPoint y: 137, endPoint x: 902, endPoint y: 137, distance: 66.7
click at [902, 137] on div "Peak Memory Usage 1.42 TiB Total Memory 2.00 TiB" at bounding box center [927, 132] width 332 height 38
drag, startPoint x: 436, startPoint y: 128, endPoint x: 501, endPoint y: 126, distance: 65.6
click at [501, 126] on div "Used 79.47 TiB Free 44.54 TiB Total 124.01 TiB" at bounding box center [569, 132] width 332 height 38
drag, startPoint x: 223, startPoint y: 48, endPoint x: 567, endPoint y: 15, distance: 345.6
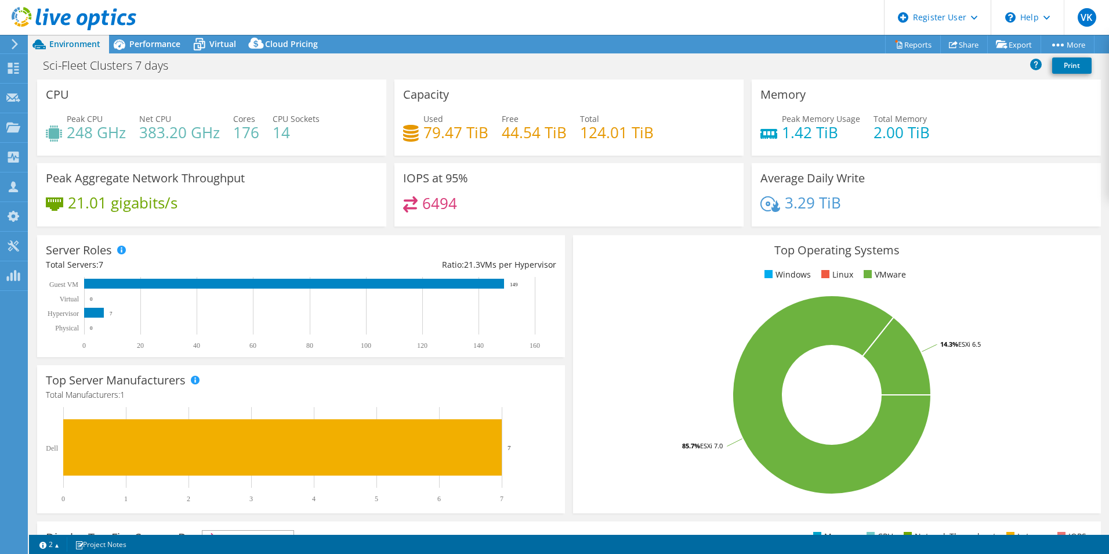
click at [225, 48] on span "Virtual" at bounding box center [222, 43] width 27 height 11
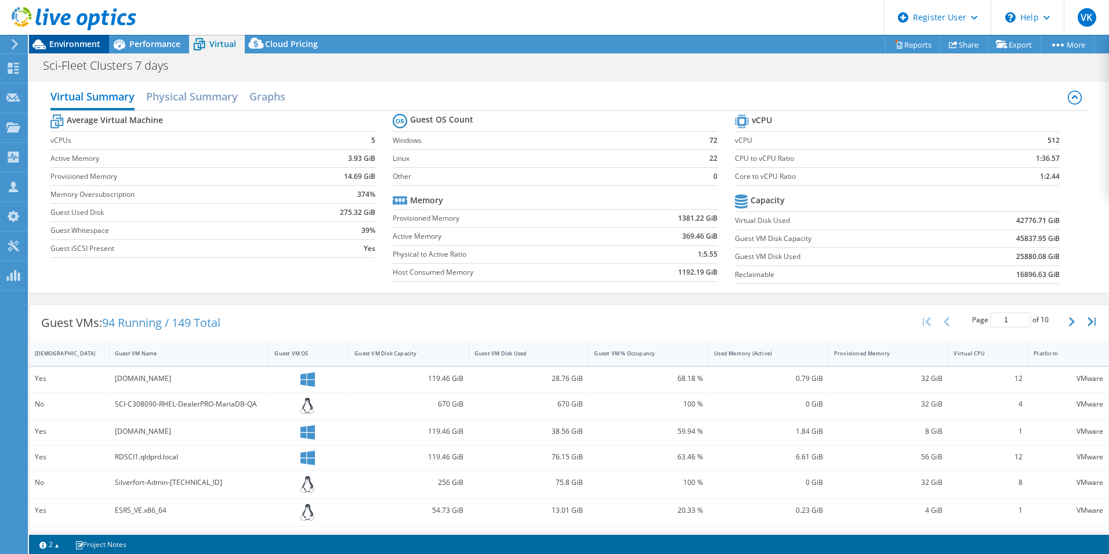
click at [79, 45] on span "Environment" at bounding box center [74, 43] width 51 height 11
